Goal: Task Accomplishment & Management: Complete application form

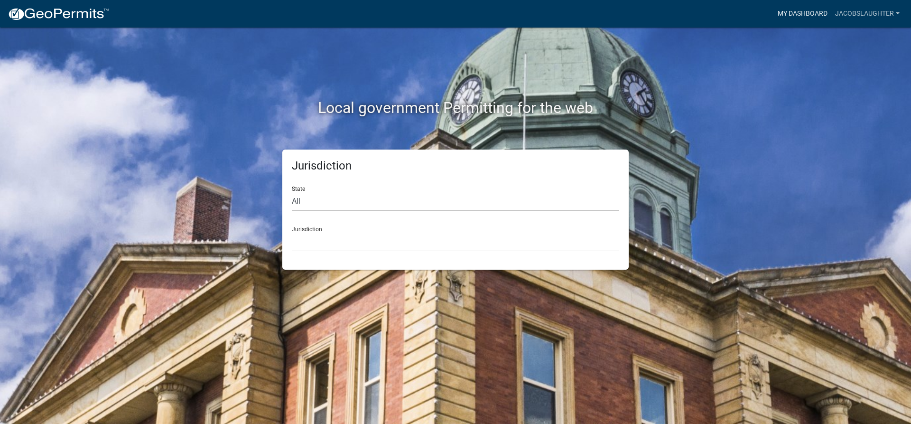
click at [817, 14] on link "My Dashboard" at bounding box center [802, 14] width 57 height 18
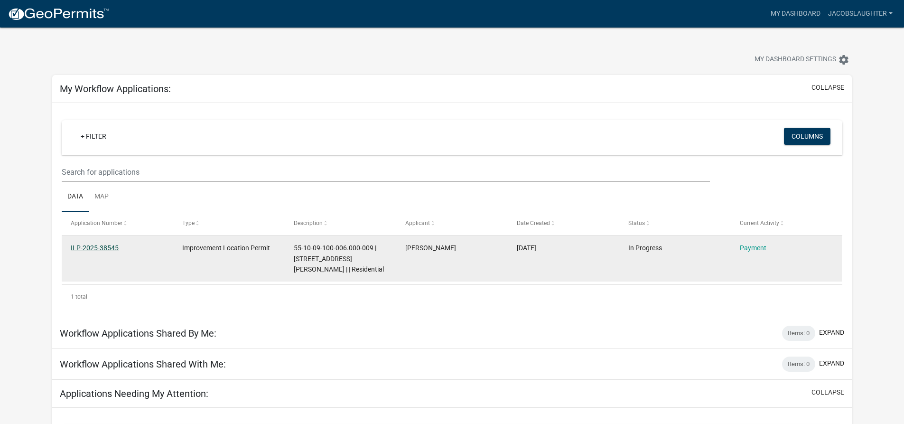
click at [111, 248] on link "ILP-2025-38545" at bounding box center [95, 248] width 48 height 8
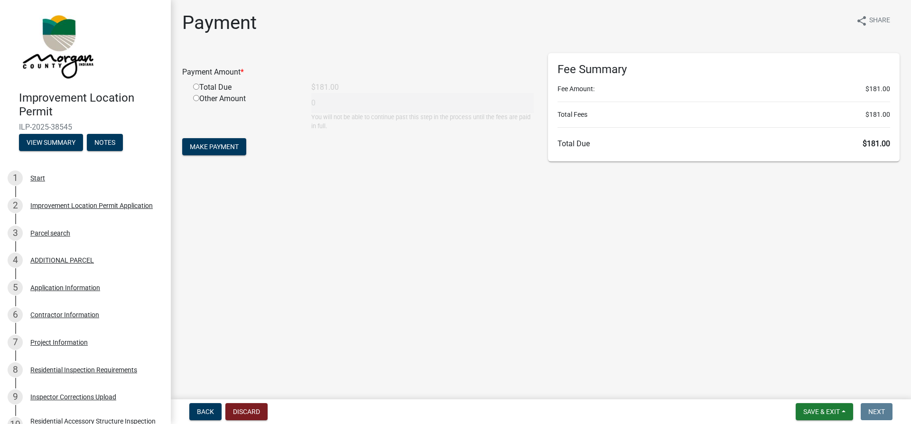
click at [196, 84] on input "radio" at bounding box center [196, 87] width 6 height 6
radio input "true"
type input "181"
click at [208, 150] on span "Make Payment" at bounding box center [214, 147] width 49 height 8
